Goal: Transaction & Acquisition: Purchase product/service

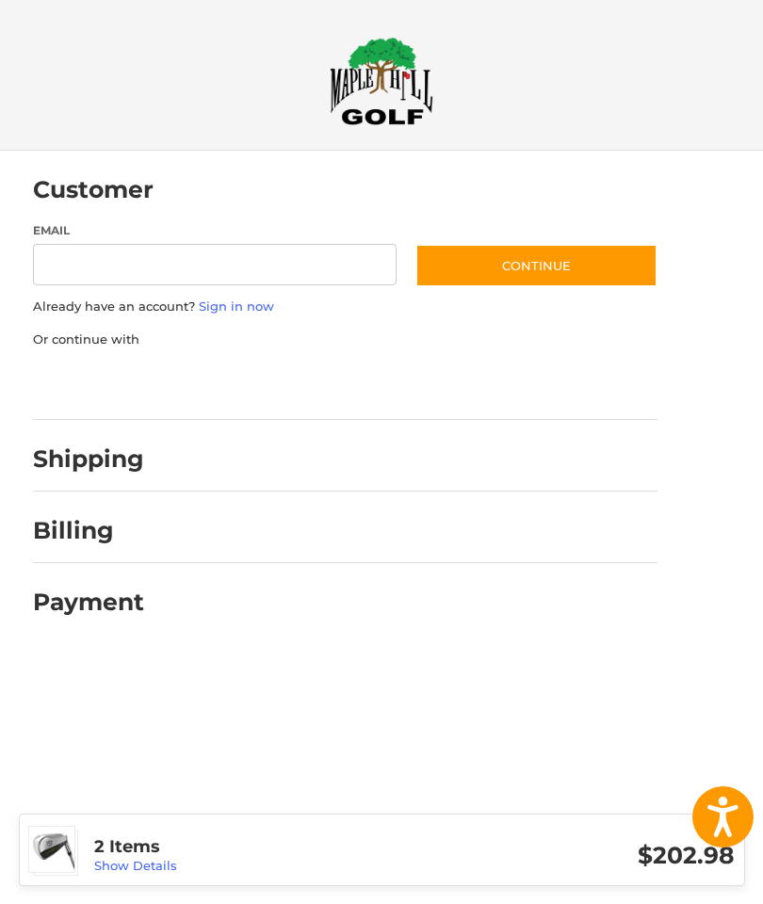
click at [246, 849] on h3 "2 Items" at bounding box center [254, 847] width 320 height 22
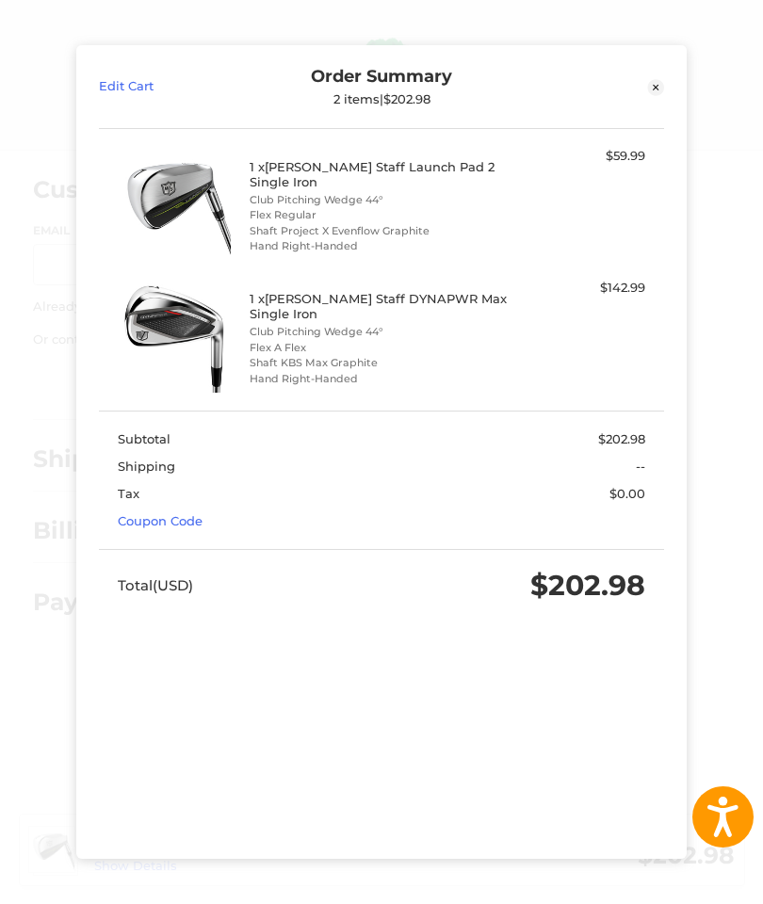
click at [413, 207] on li "Flex Regular" at bounding box center [379, 215] width 259 height 16
click at [638, 147] on div "1 x [PERSON_NAME] Staff Launch Pad 2 Single Iron Club Pitching Wedge 44° Flex R…" at bounding box center [381, 204] width 527 height 114
click at [516, 168] on div "1 x [PERSON_NAME] Staff Launch Pad 2 Single Iron Club Pitching Wedge 44° Flex R…" at bounding box center [381, 204] width 527 height 114
click at [204, 172] on img at bounding box center [175, 204] width 114 height 114
click at [247, 184] on figure at bounding box center [184, 204] width 132 height 114
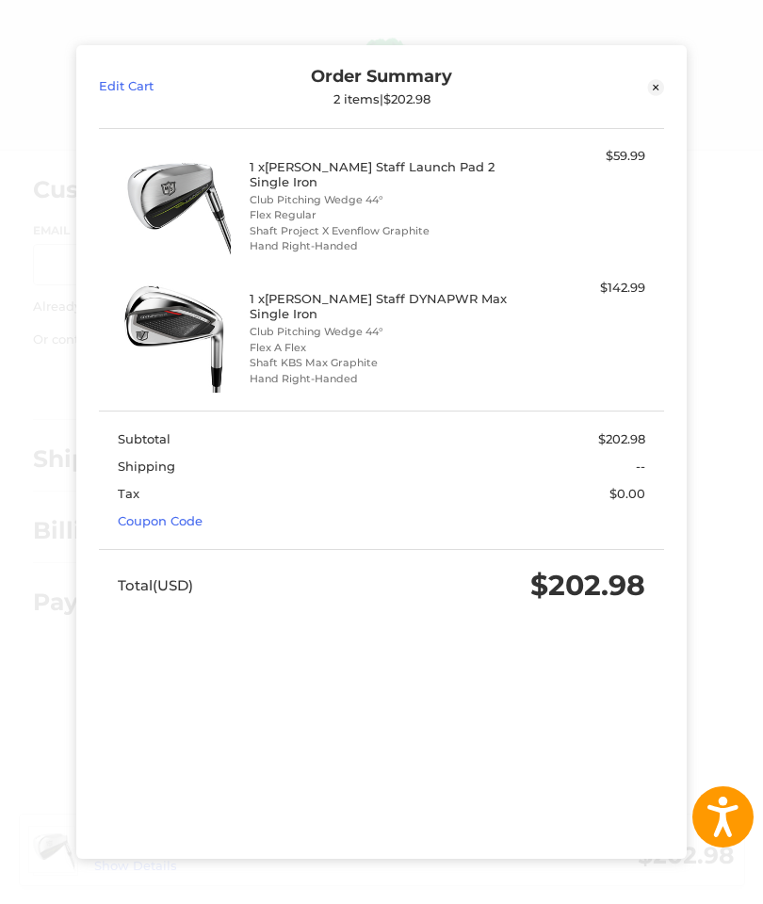
click at [418, 192] on li "Club Pitching Wedge 44°" at bounding box center [379, 200] width 259 height 16
click at [423, 207] on li "Flex Regular" at bounding box center [379, 215] width 259 height 16
click at [640, 147] on div "1 x [PERSON_NAME] Staff Launch Pad 2 Single Iron Club Pitching Wedge 44° Flex R…" at bounding box center [381, 204] width 527 height 114
click at [260, 207] on li "Flex Regular" at bounding box center [379, 215] width 259 height 16
